Goal: Task Accomplishment & Management: Manage account settings

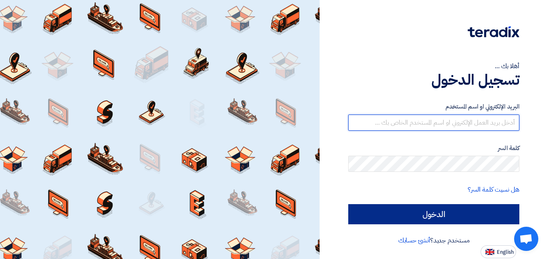
type input "[PERSON_NAME][EMAIL_ADDRESS][DOMAIN_NAME]"
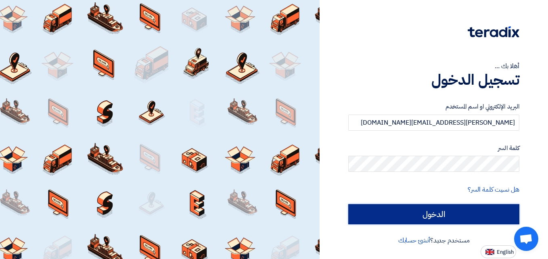
click at [506, 217] on input "الدخول" at bounding box center [433, 214] width 171 height 20
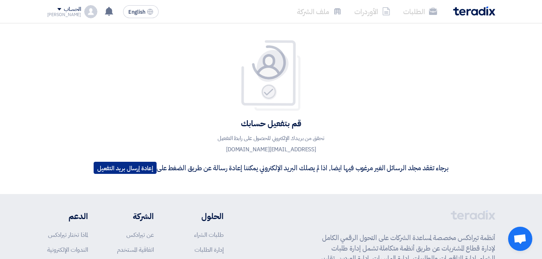
click at [101, 167] on button "إعادة إرسال بريد التفعيل" at bounding box center [125, 168] width 63 height 12
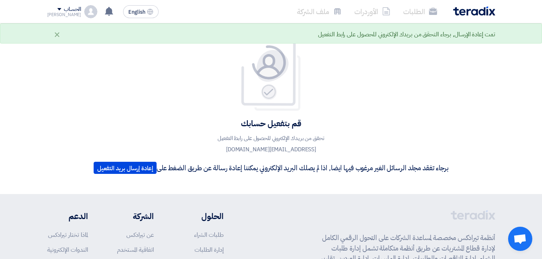
click at [469, 9] on img at bounding box center [474, 10] width 42 height 9
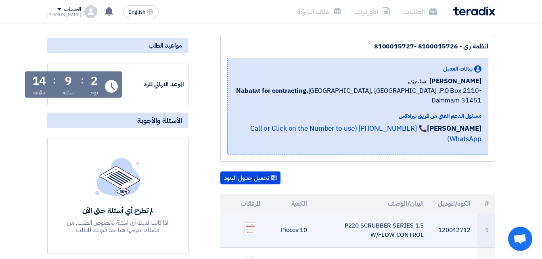
scroll to position [121, 0]
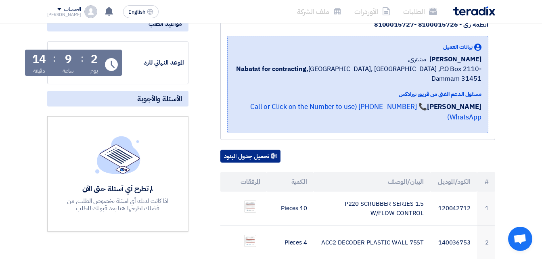
click at [255, 150] on button "تحميل جدول البنود" at bounding box center [250, 156] width 60 height 13
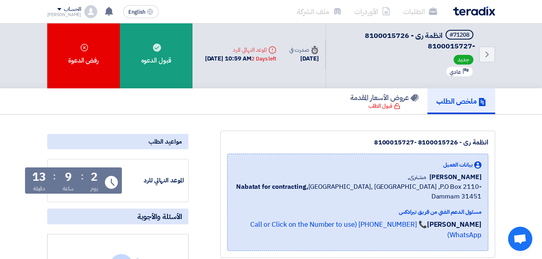
scroll to position [0, 0]
